Goal: Information Seeking & Learning: Learn about a topic

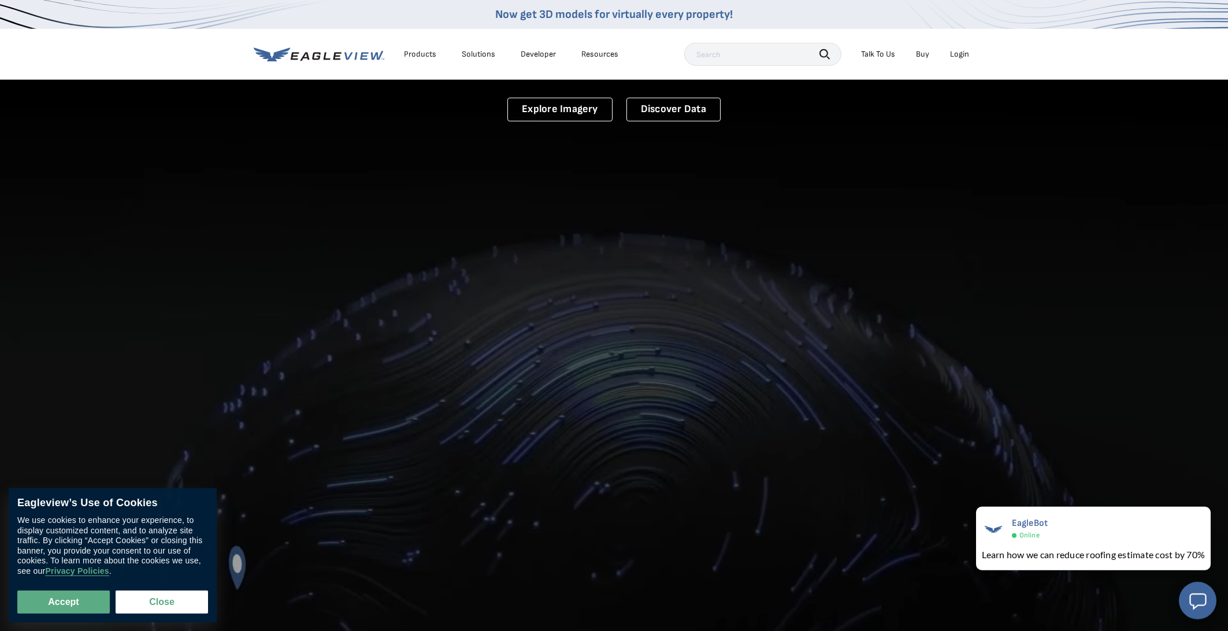
scroll to position [61, 0]
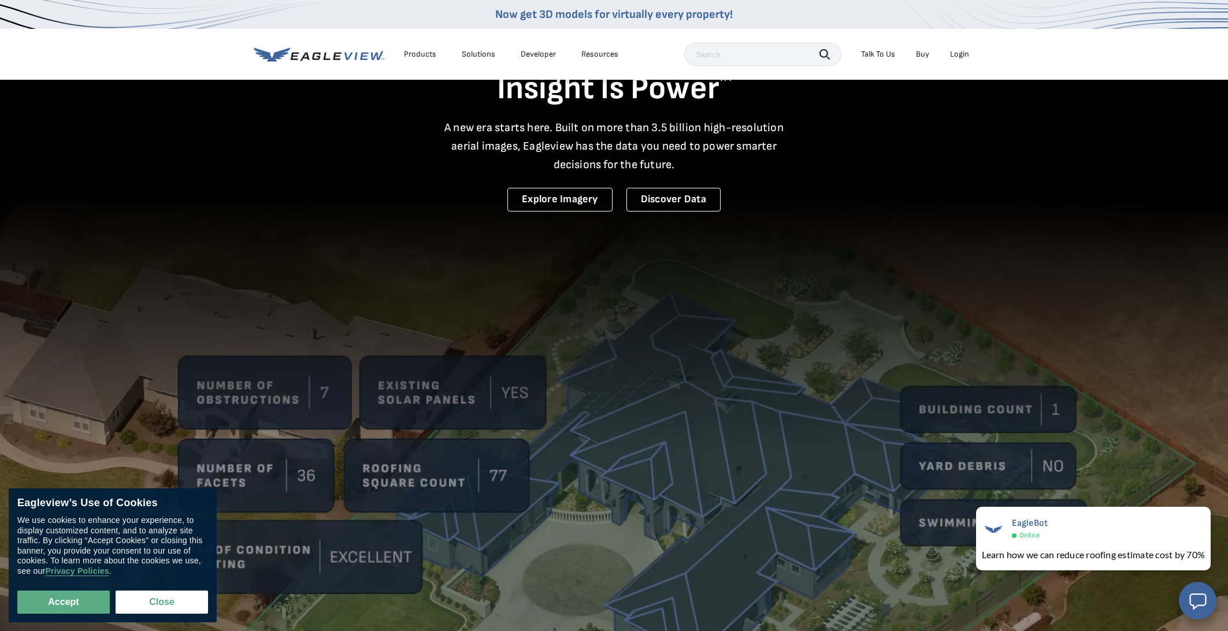
click at [423, 53] on div "Products" at bounding box center [420, 54] width 32 height 10
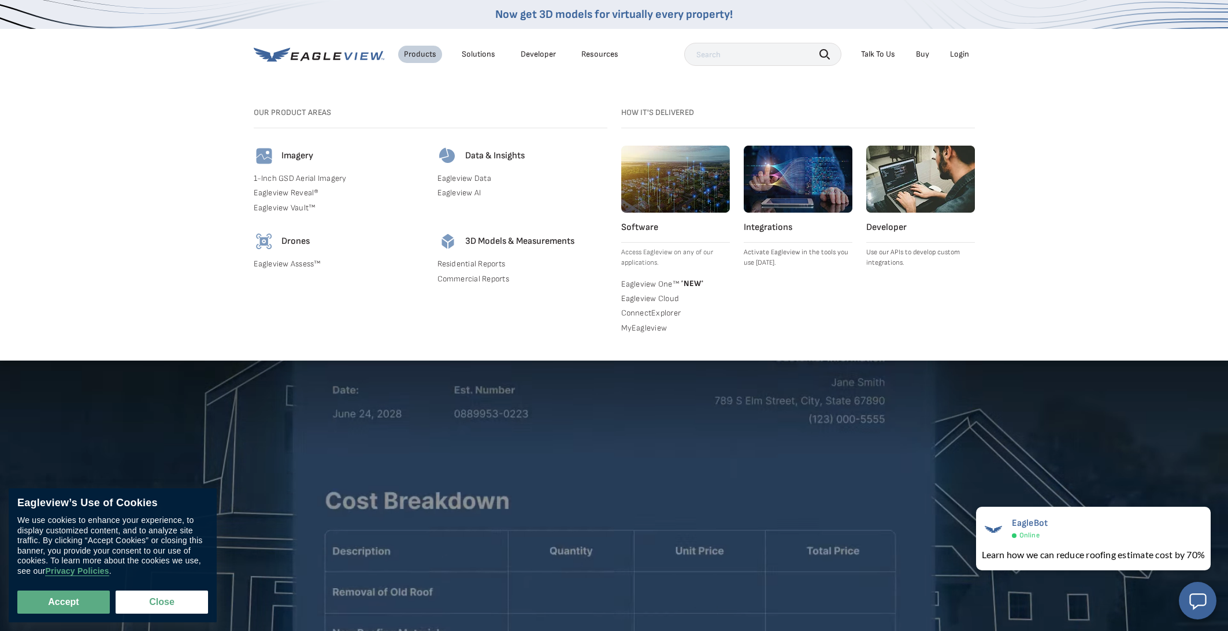
click at [423, 53] on div "Products" at bounding box center [420, 54] width 32 height 10
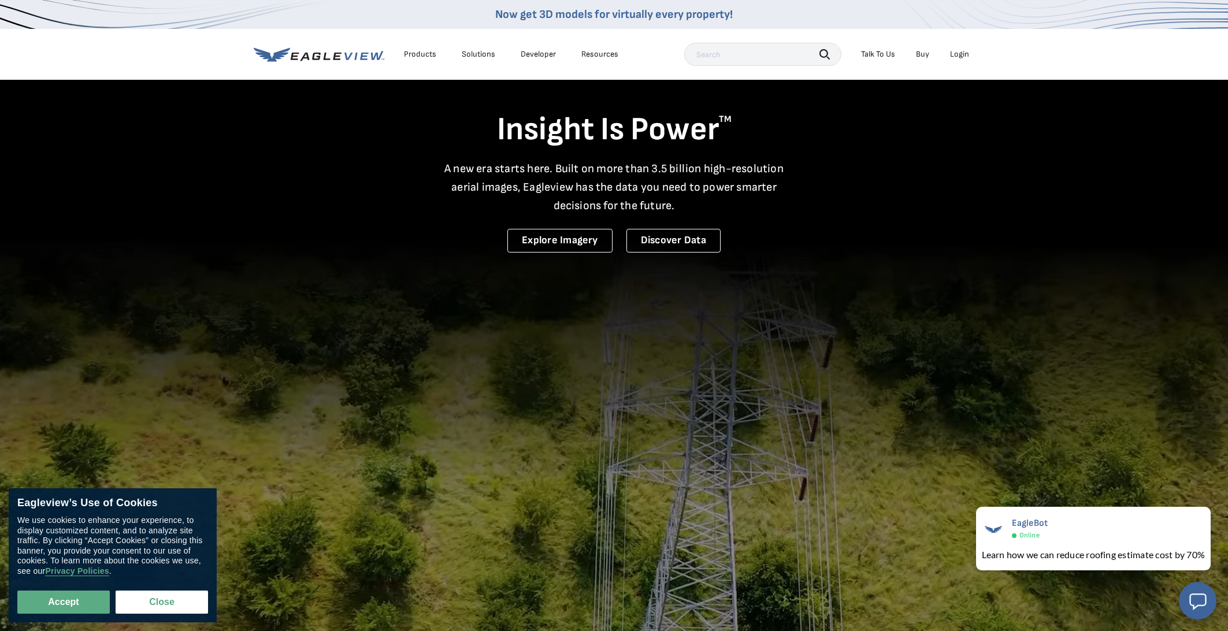
scroll to position [0, 0]
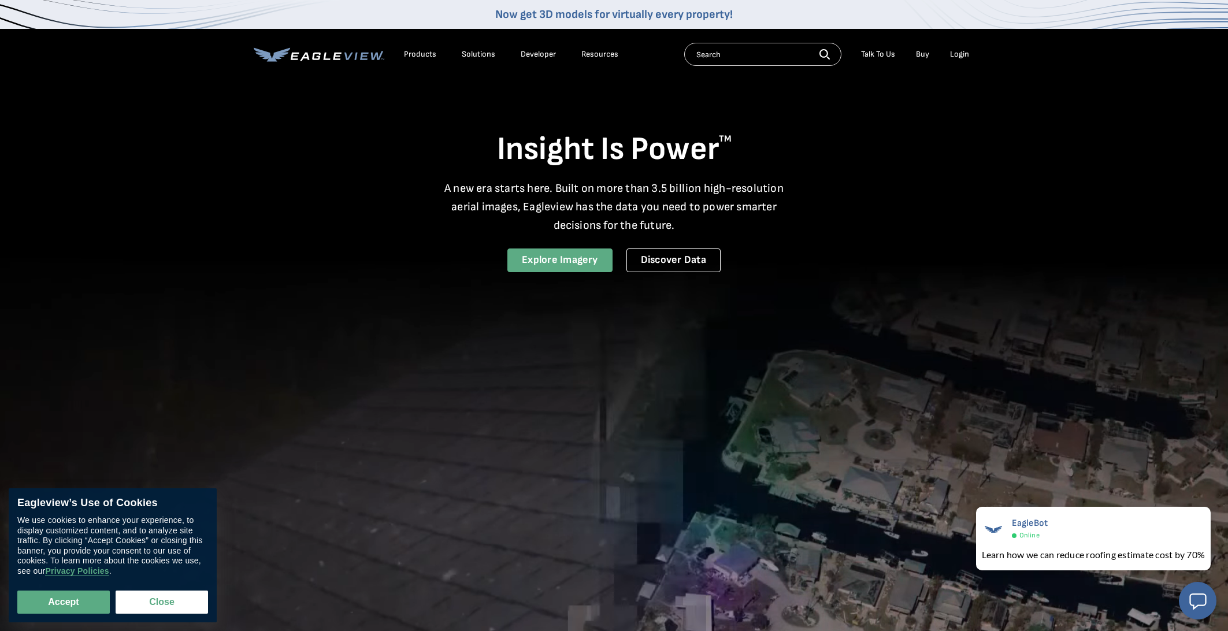
click at [588, 257] on link "Explore Imagery" at bounding box center [559, 261] width 105 height 24
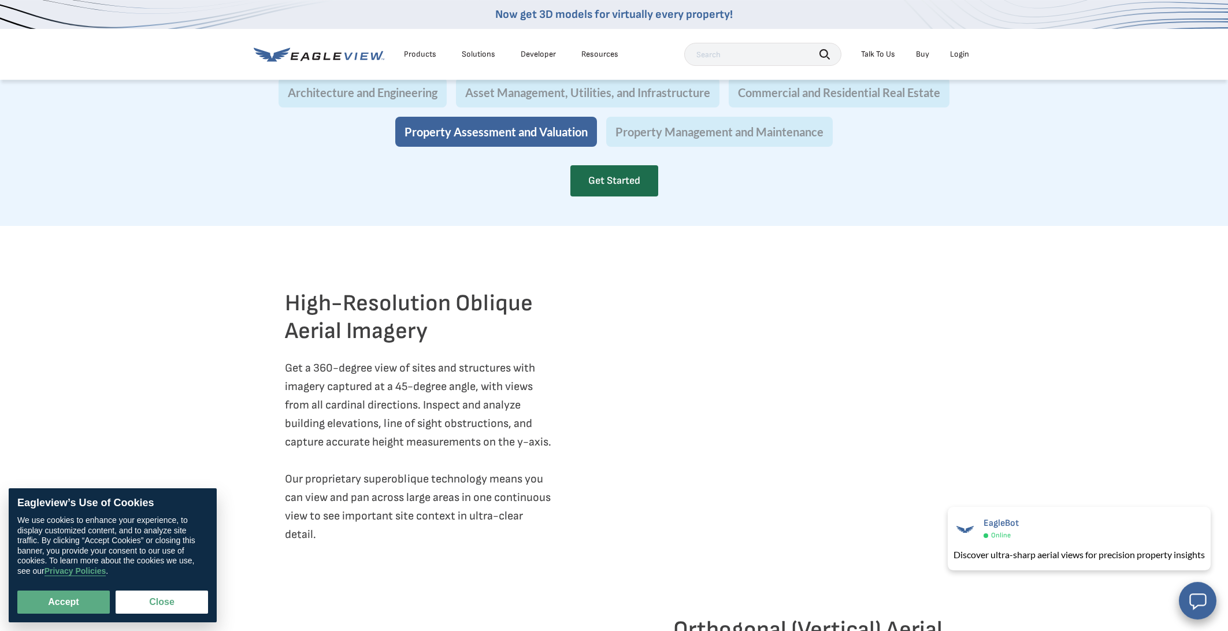
scroll to position [1279, 0]
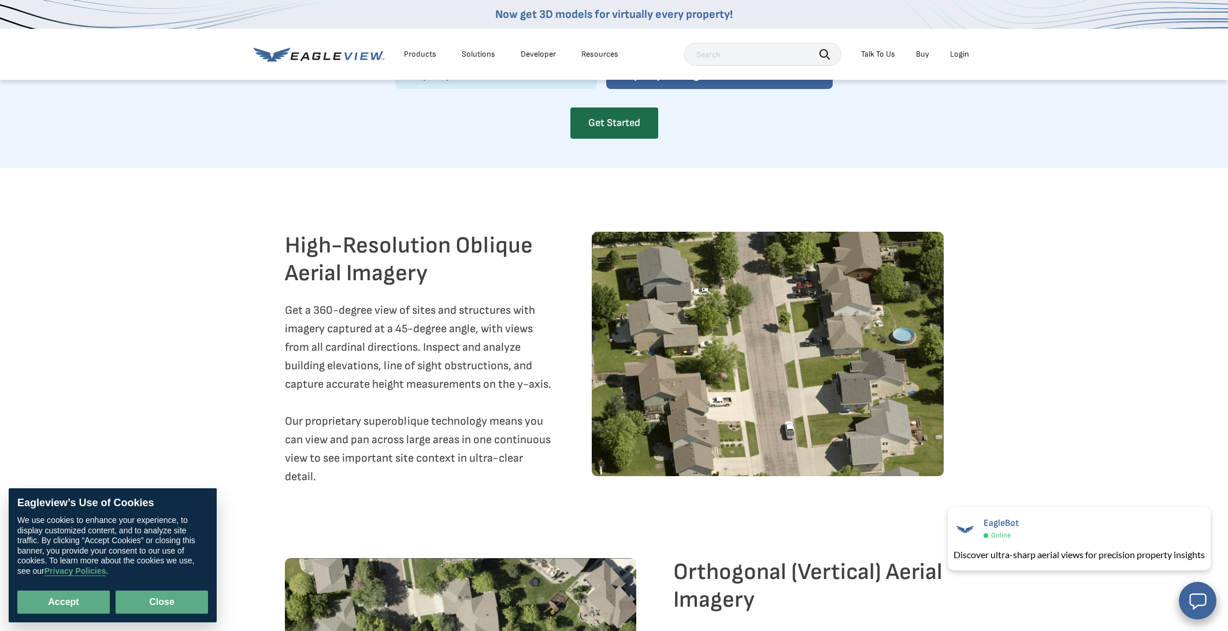
click at [151, 600] on button "Close" at bounding box center [162, 602] width 92 height 23
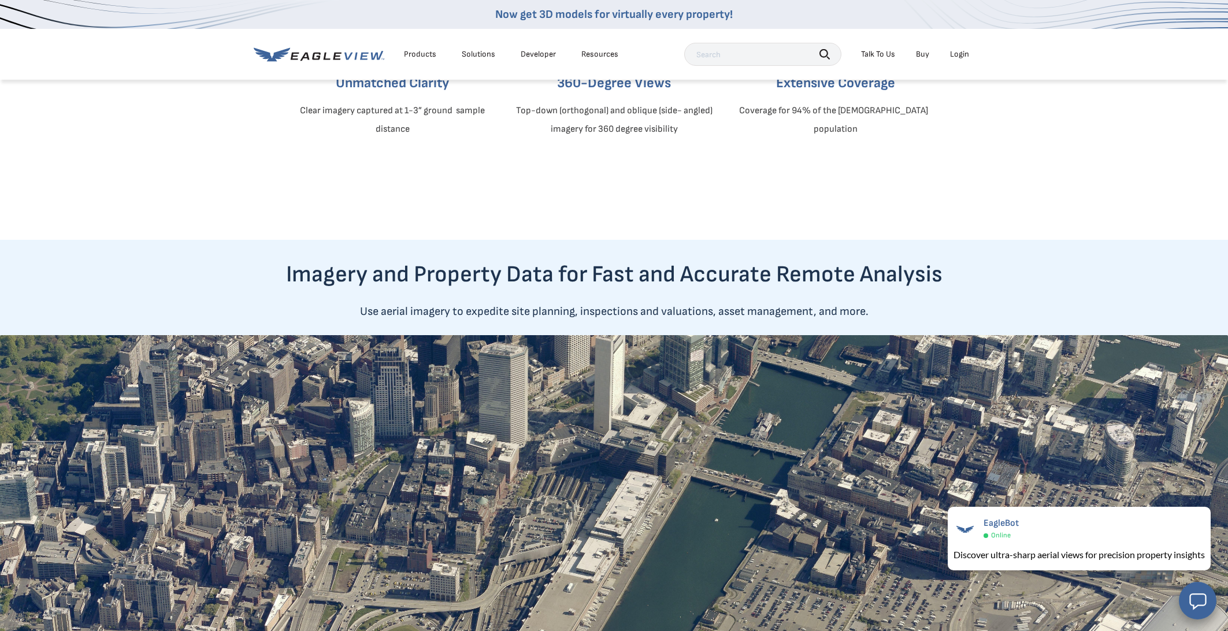
scroll to position [487, 0]
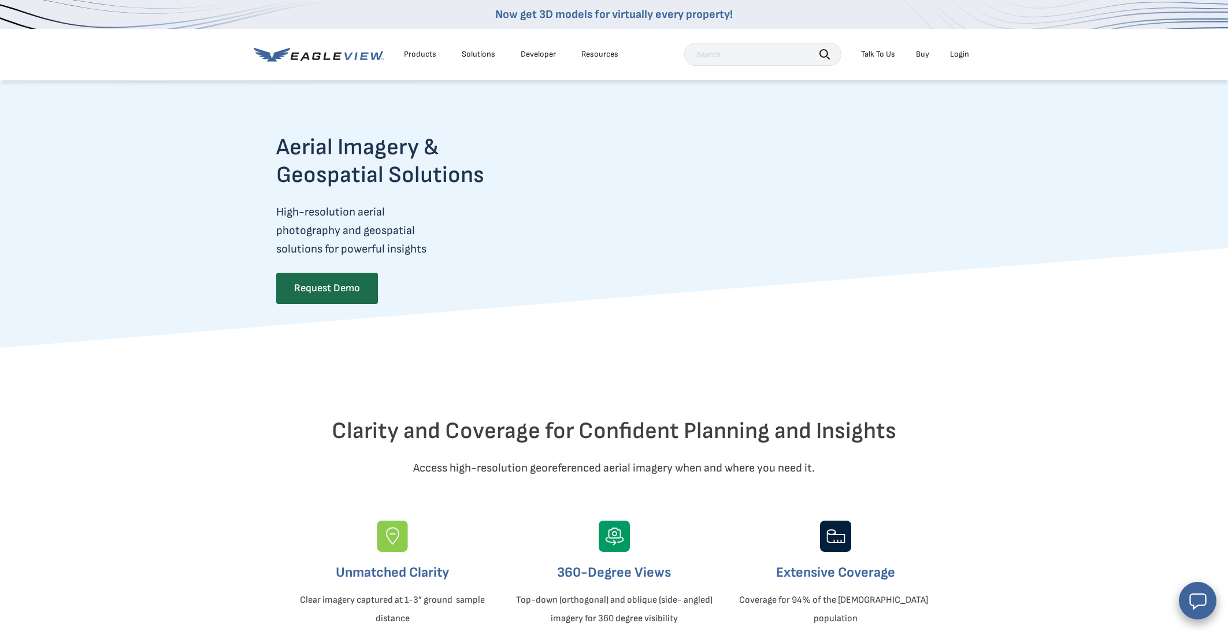
click at [348, 58] on icon at bounding box center [348, 56] width 9 height 8
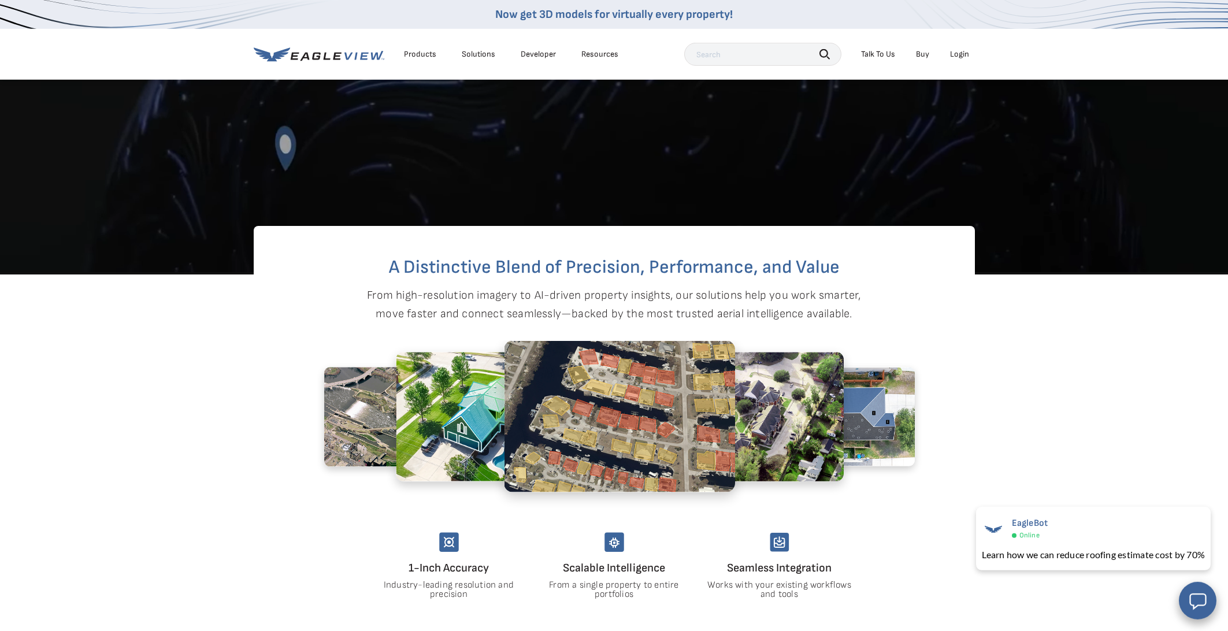
scroll to position [670, 0]
